Goal: Transaction & Acquisition: Purchase product/service

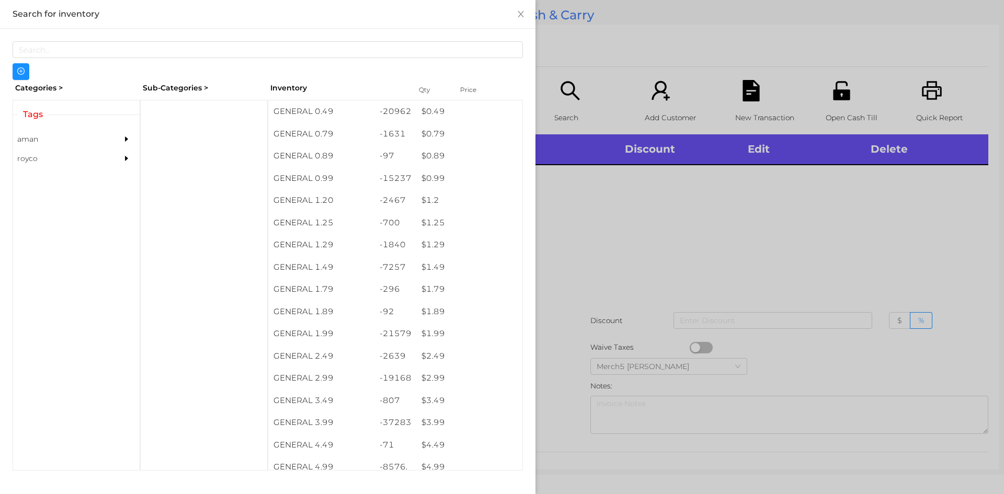
scroll to position [6, 0]
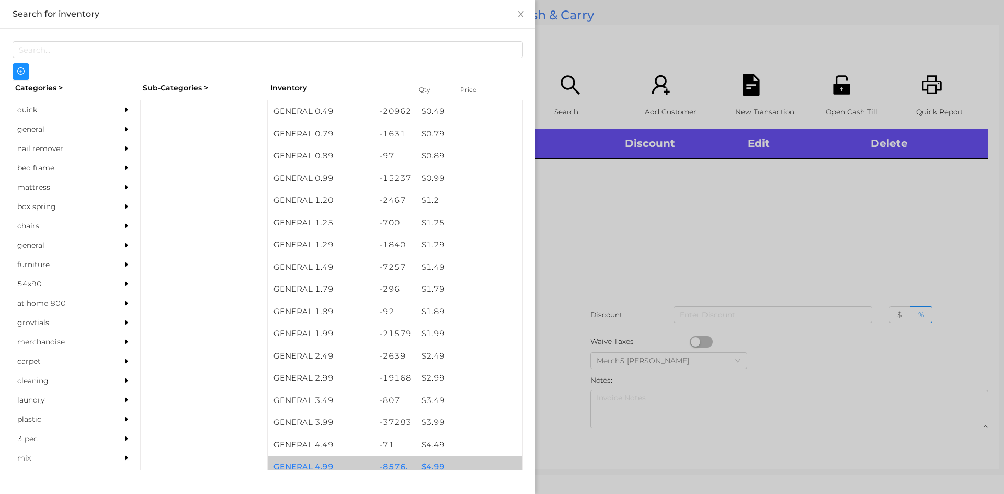
click at [438, 462] on div "$ 4.99" at bounding box center [469, 467] width 106 height 22
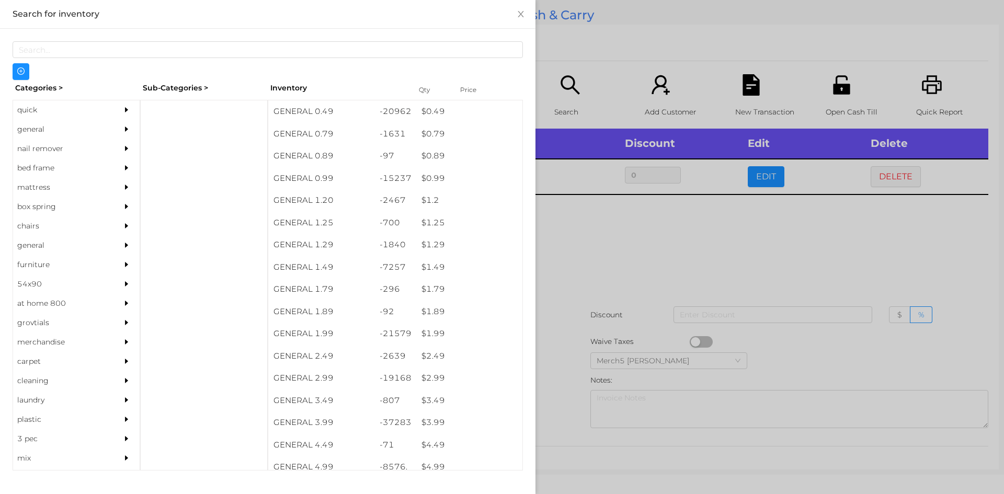
click at [588, 245] on div at bounding box center [502, 247] width 1004 height 494
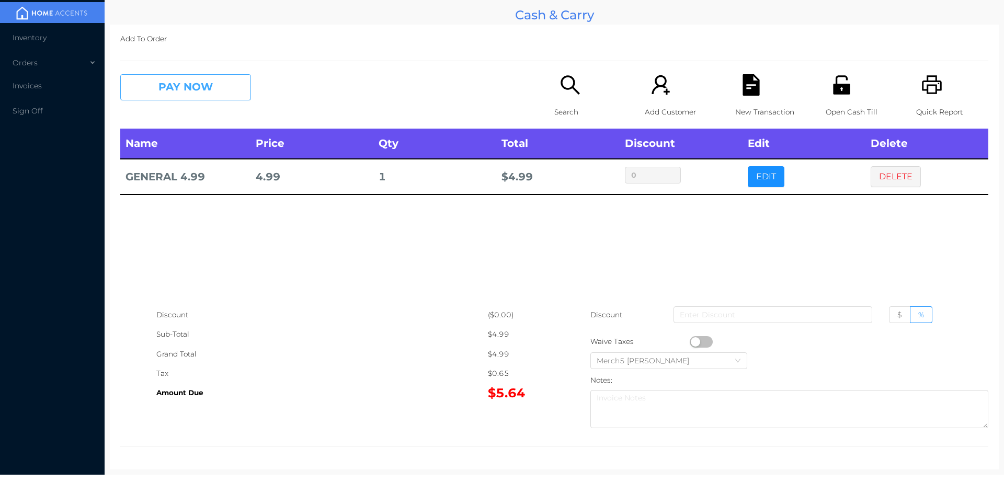
click at [227, 88] on button "PAY NOW" at bounding box center [185, 87] width 131 height 26
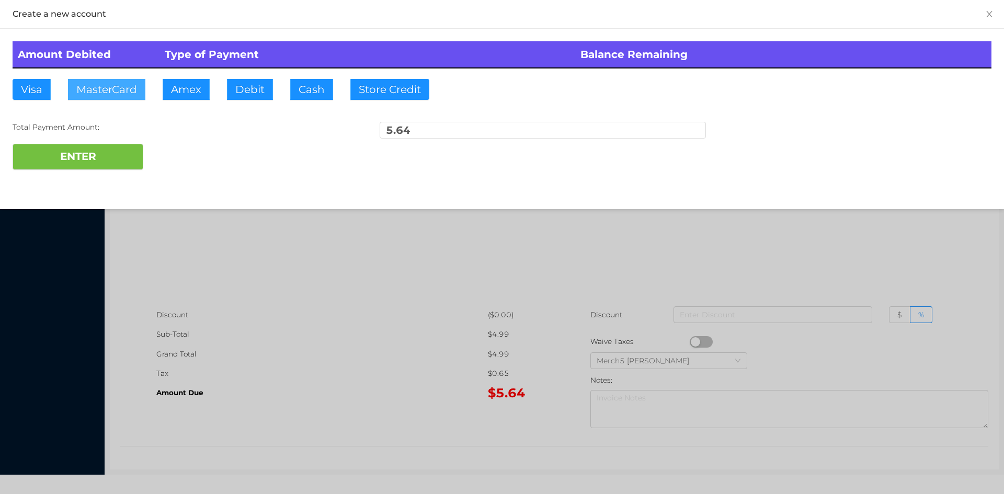
click at [110, 86] on button "MasterCard" at bounding box center [106, 89] width 77 height 21
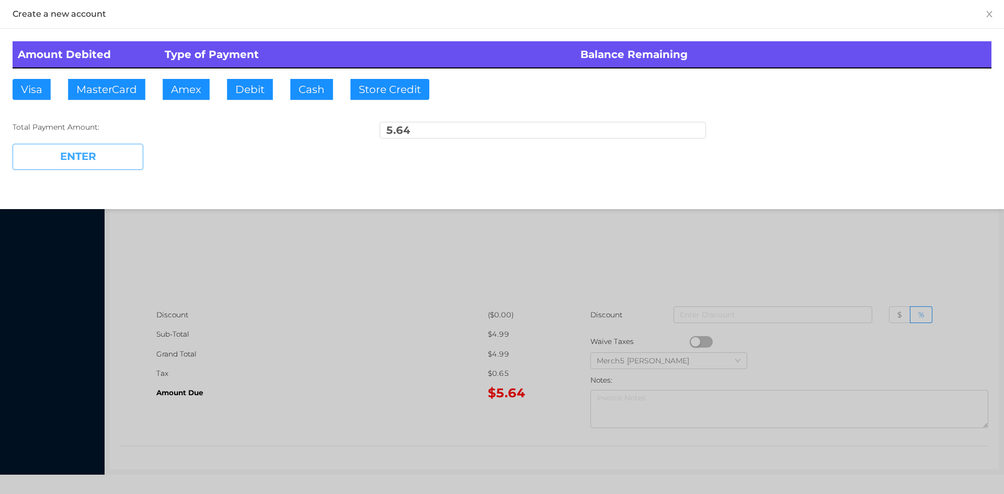
click at [82, 156] on button "ENTER" at bounding box center [78, 157] width 131 height 26
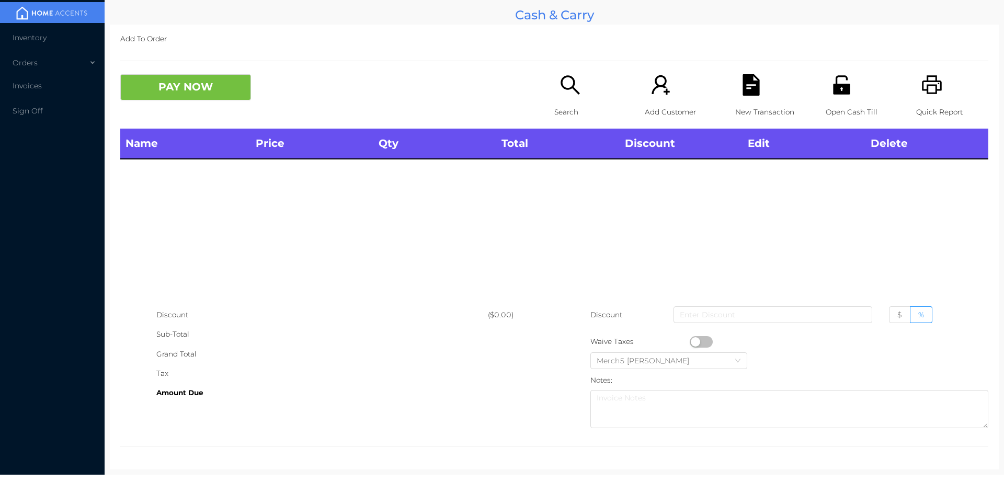
click at [568, 84] on icon "icon: search" at bounding box center [569, 84] width 21 height 21
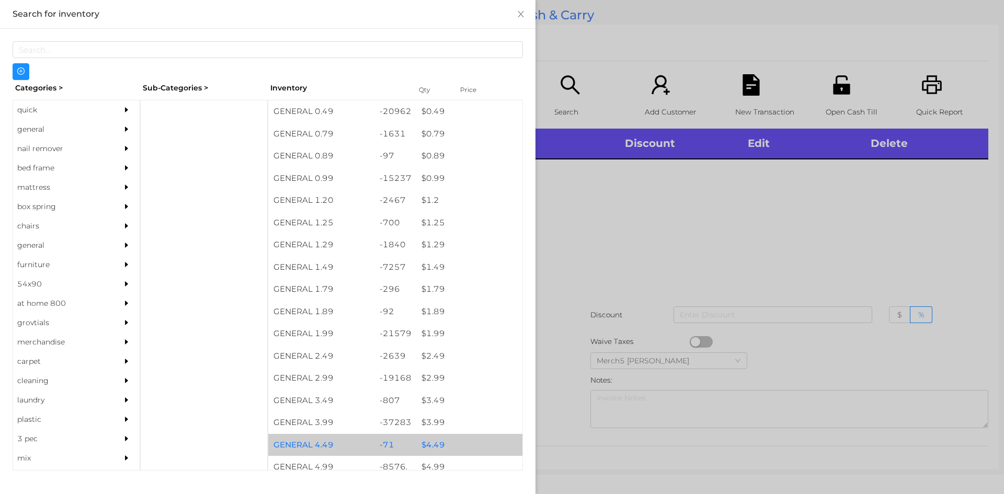
click at [439, 445] on div "$ 4.49" at bounding box center [469, 445] width 106 height 22
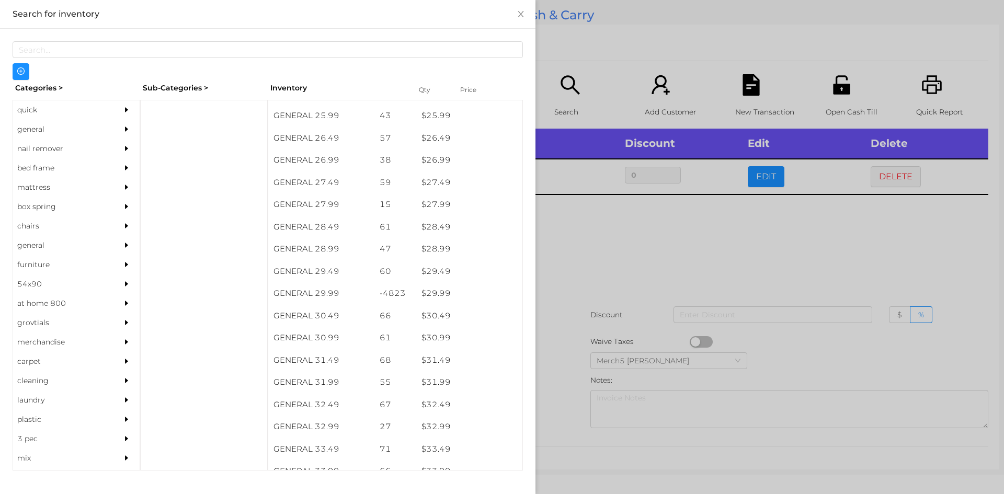
scroll to position [1399, 0]
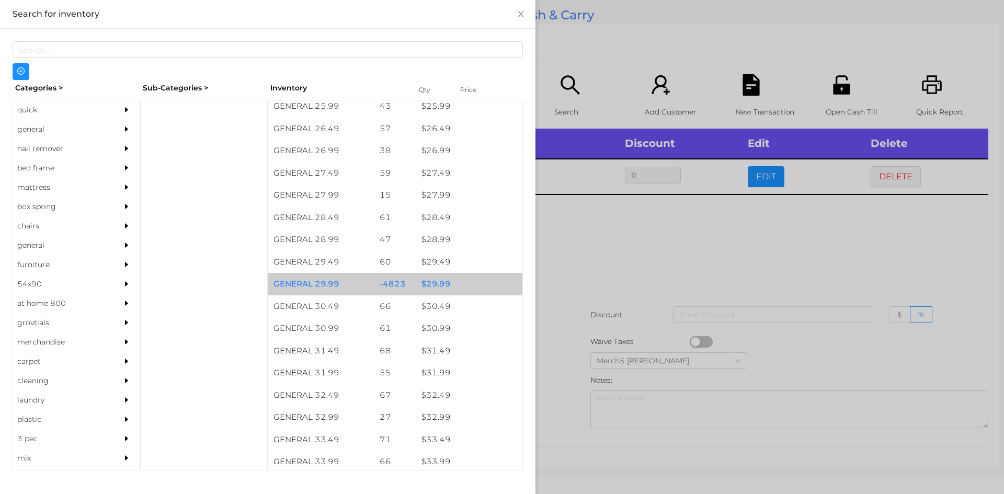
click at [446, 283] on div "$ 29.99" at bounding box center [469, 284] width 106 height 22
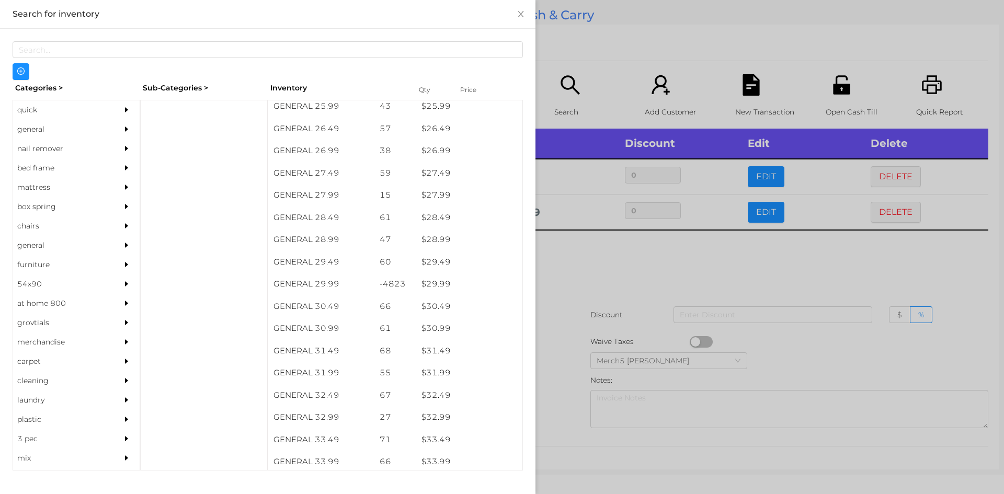
click at [565, 266] on div at bounding box center [502, 247] width 1004 height 494
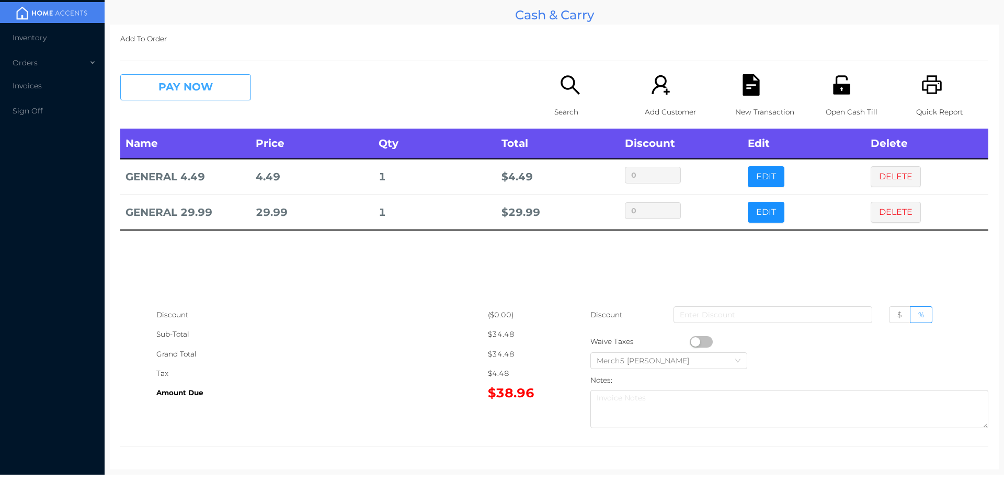
click at [228, 89] on button "PAY NOW" at bounding box center [185, 87] width 131 height 26
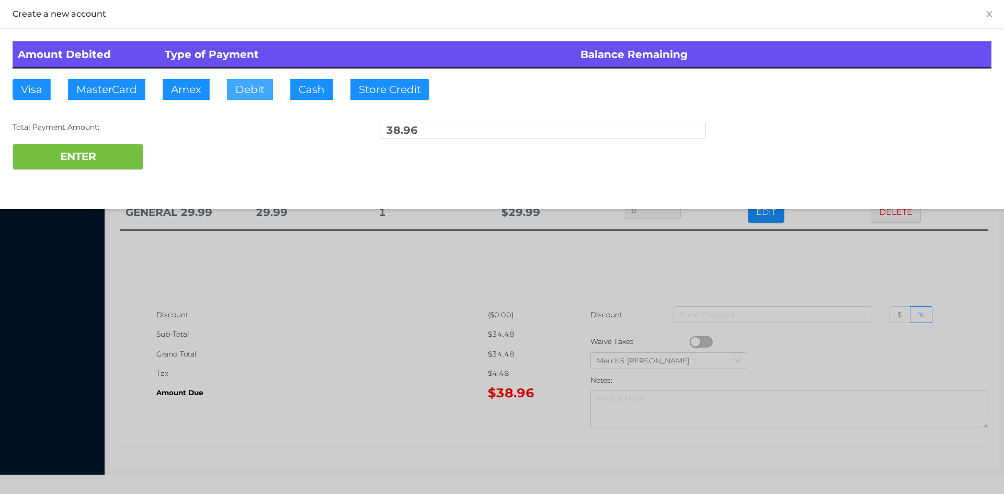
click at [254, 84] on button "Debit" at bounding box center [250, 89] width 46 height 21
click at [96, 153] on button "ENTER" at bounding box center [78, 157] width 131 height 26
